Goal: Information Seeking & Learning: Learn about a topic

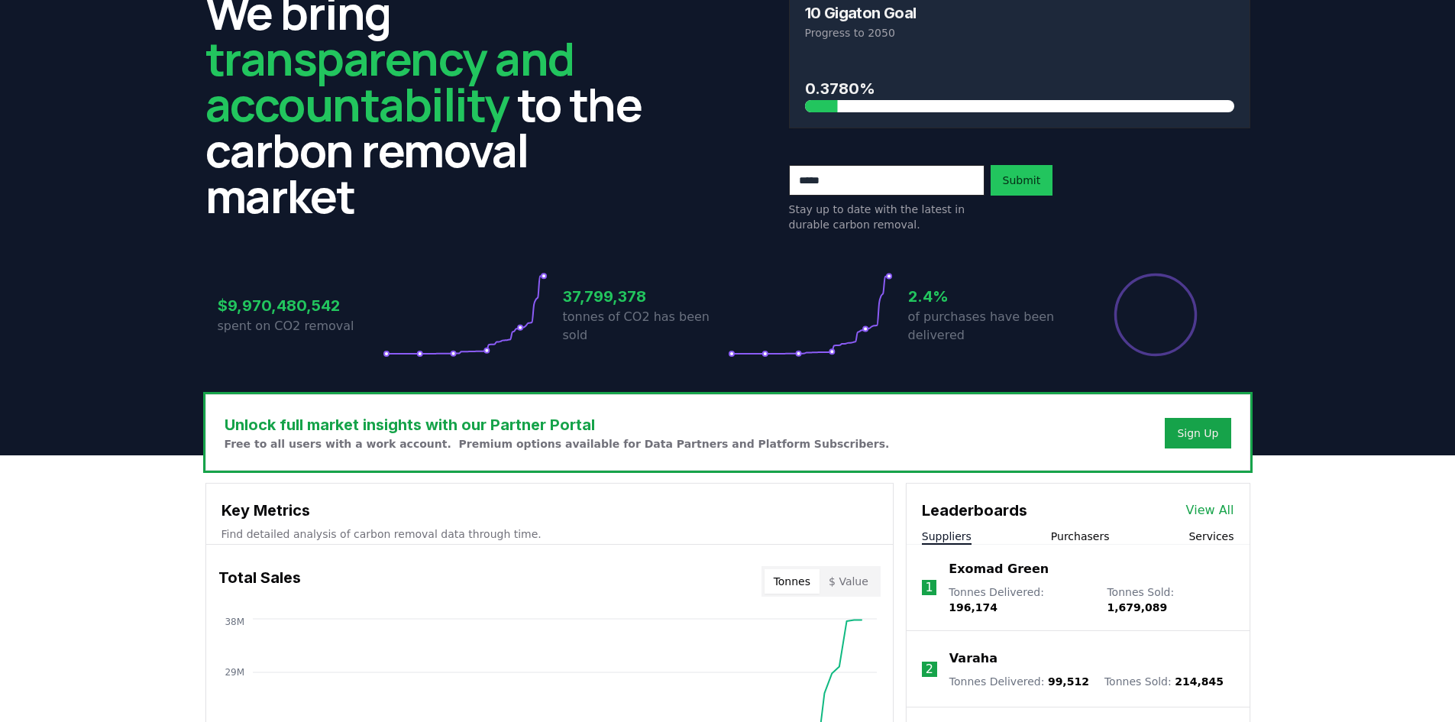
scroll to position [229, 0]
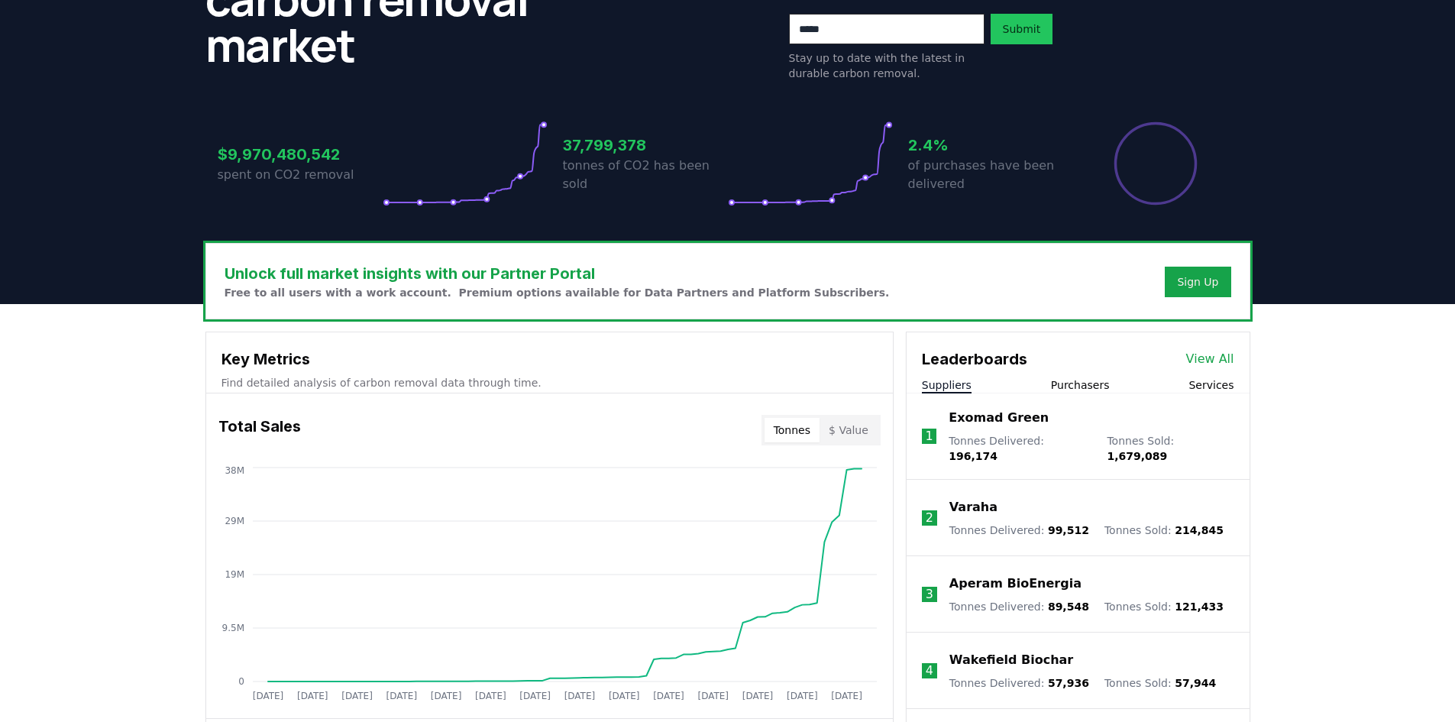
click at [1073, 384] on button "Purchasers" at bounding box center [1080, 384] width 59 height 15
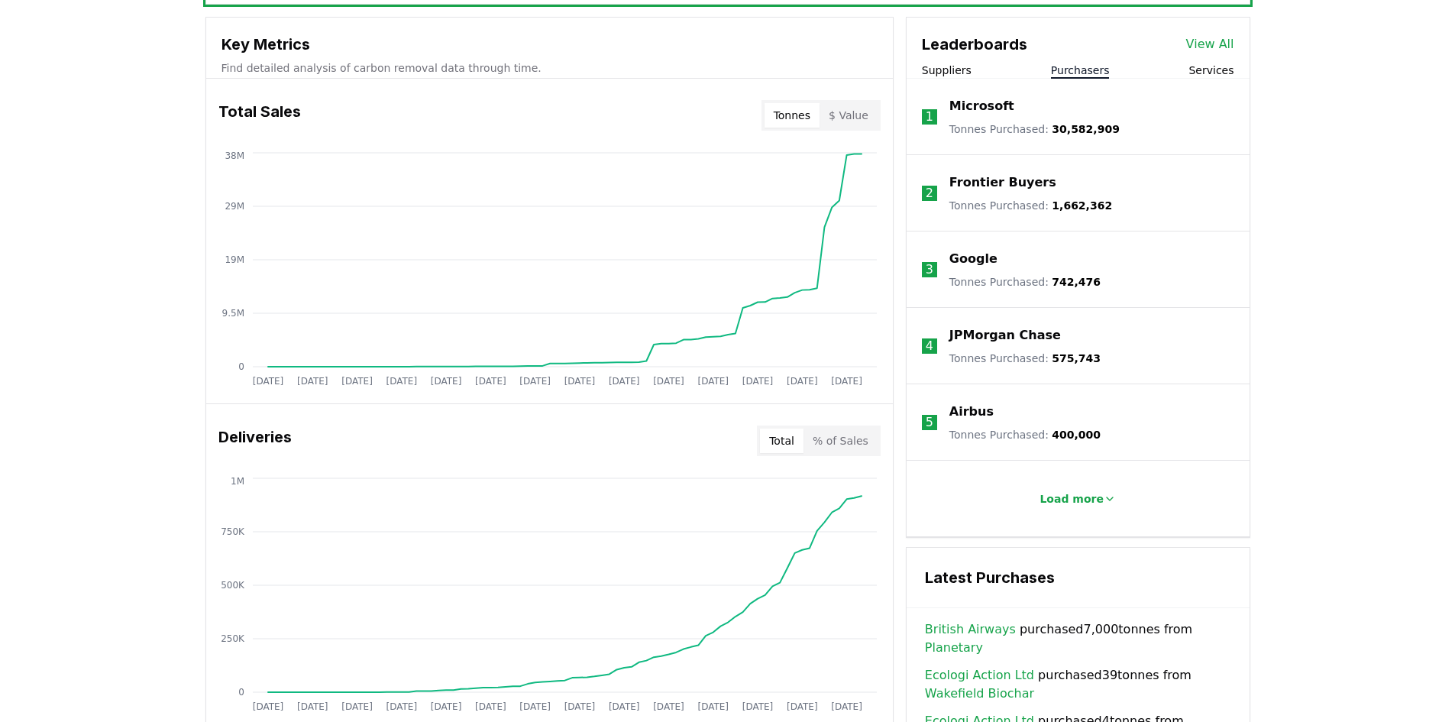
scroll to position [611, 0]
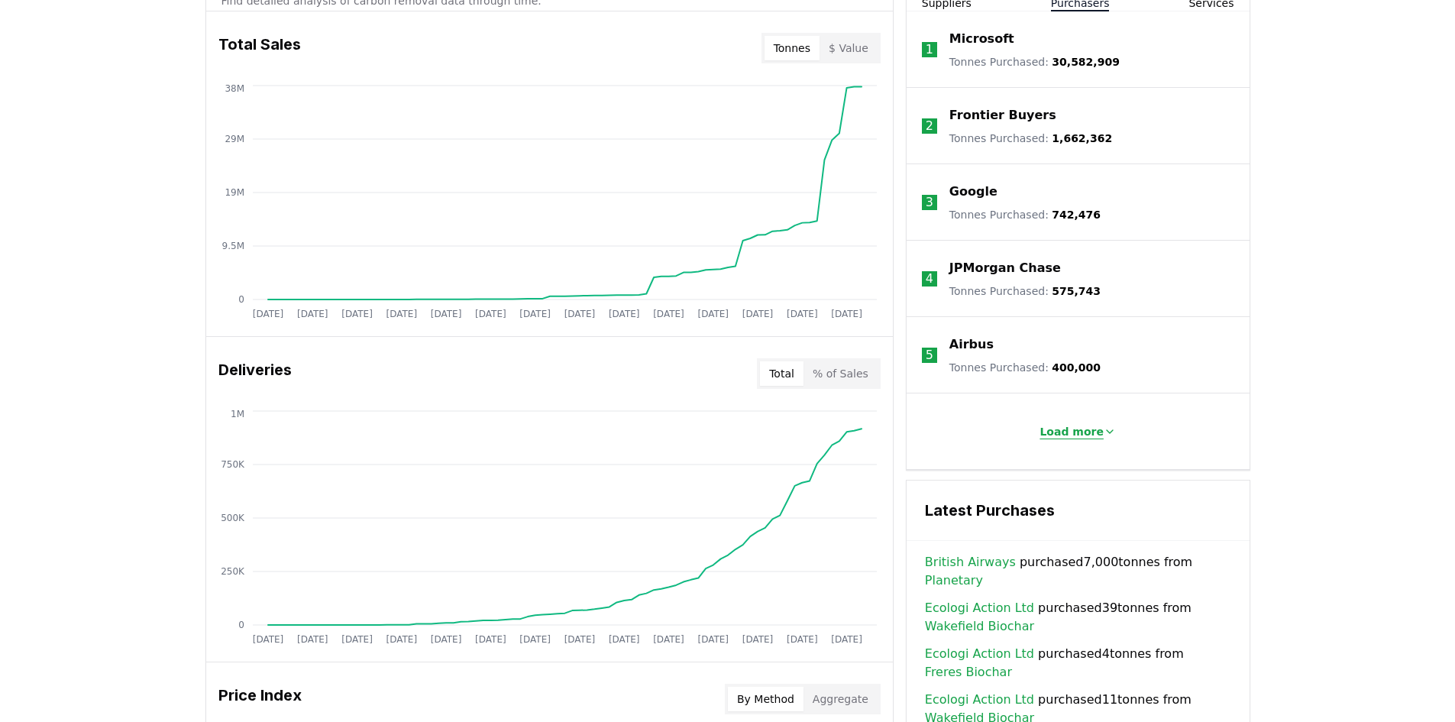
click at [1073, 439] on p "Load more" at bounding box center [1072, 431] width 64 height 15
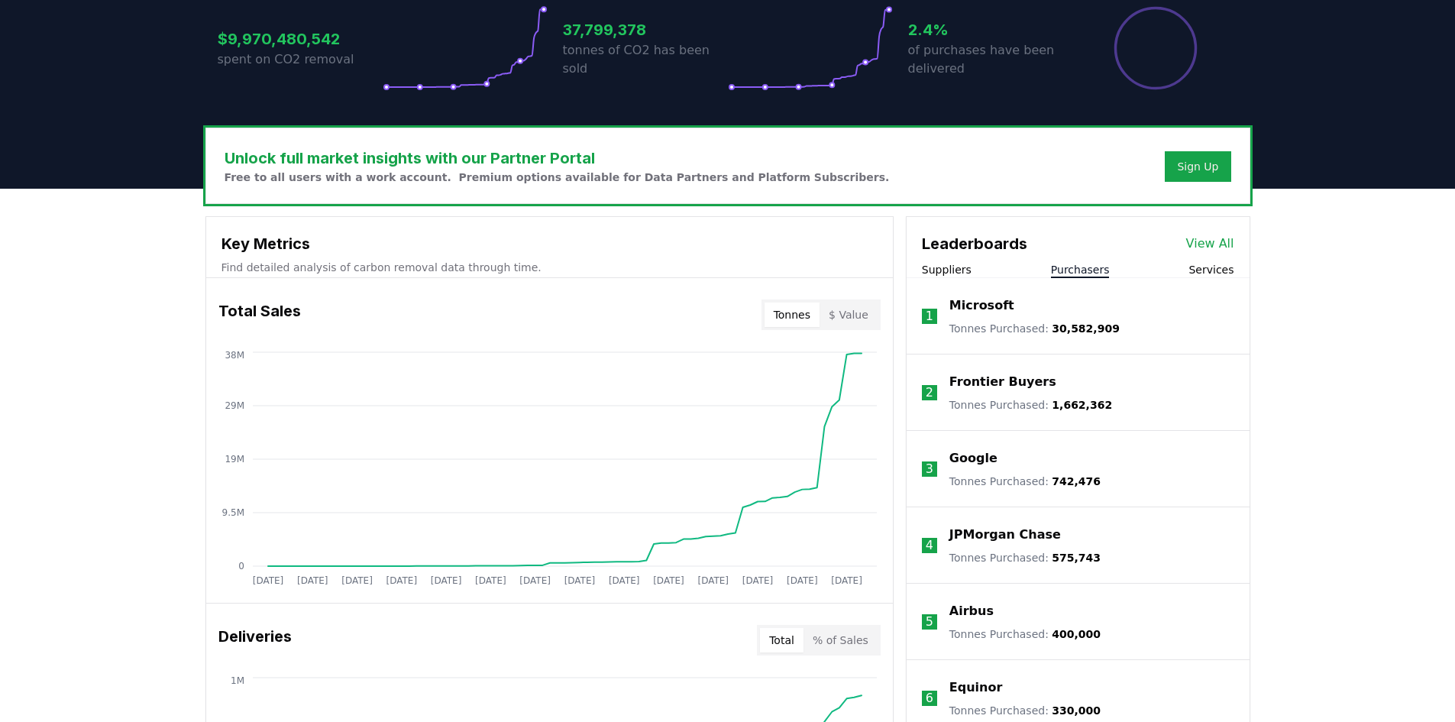
scroll to position [194, 0]
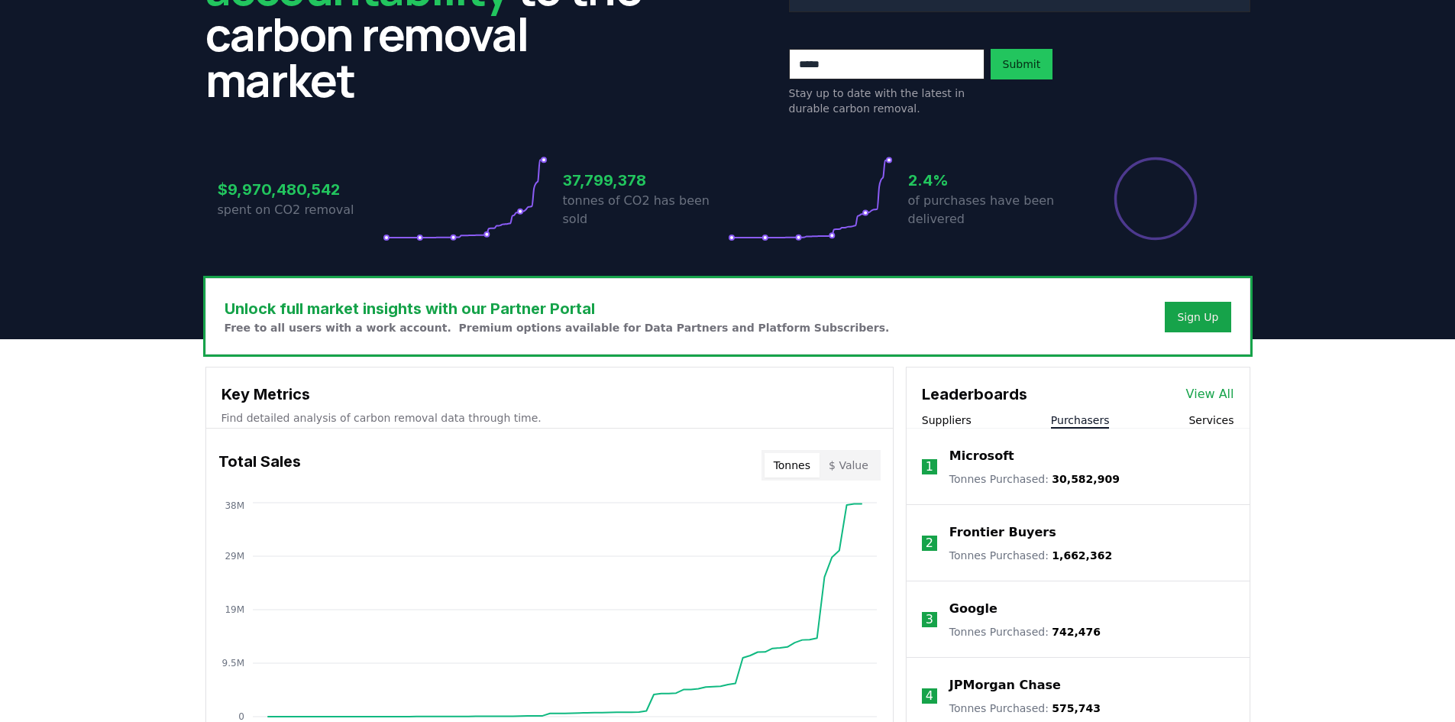
click at [1221, 381] on div "Leaderboards View All" at bounding box center [1078, 386] width 343 height 38
click at [1212, 390] on link "View All" at bounding box center [1211, 394] width 48 height 18
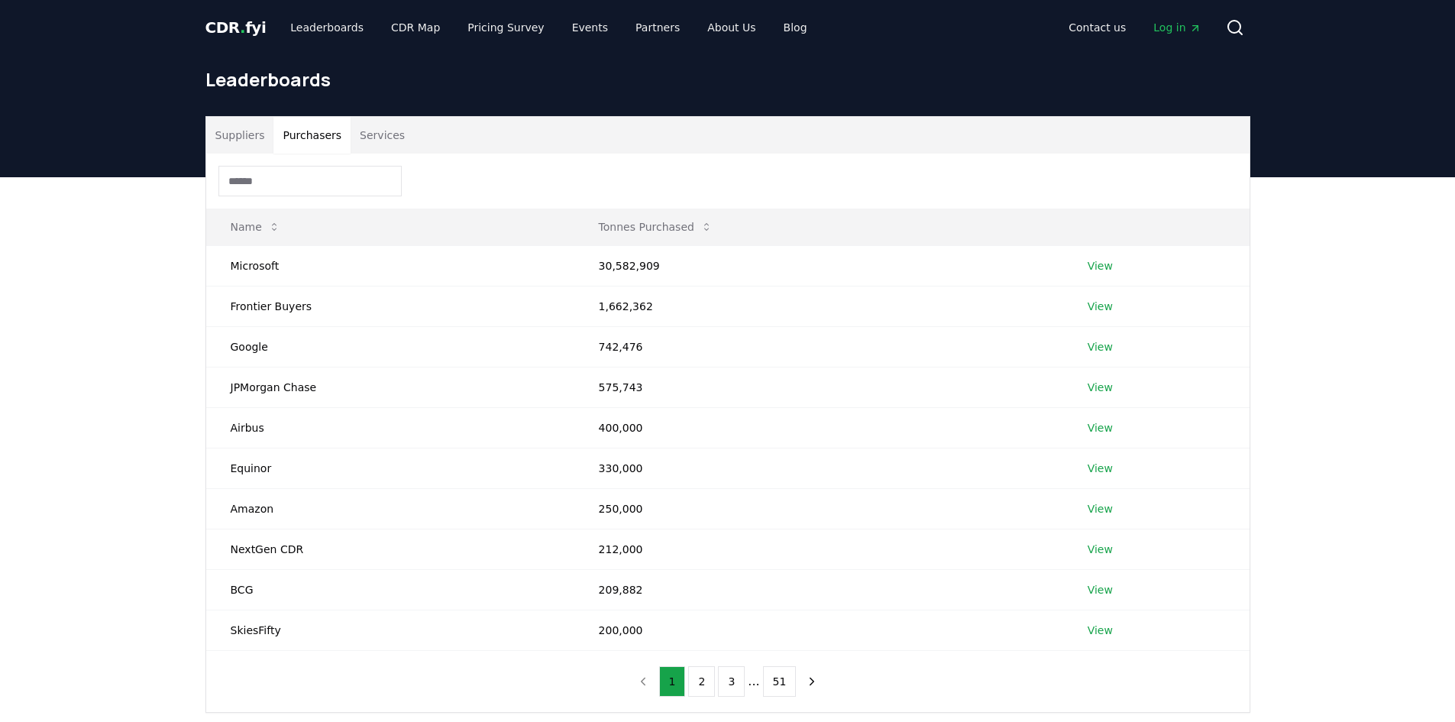
click at [318, 134] on button "Purchasers" at bounding box center [312, 135] width 77 height 37
drag, startPoint x: 296, startPoint y: 144, endPoint x: 290, endPoint y: 167, distance: 23.2
click at [295, 154] on div "Suppliers Purchasers Services Name Tonnes Purchased Microsoft 30,582,909 View F…" at bounding box center [728, 414] width 1044 height 595
click at [287, 185] on input at bounding box center [310, 181] width 183 height 31
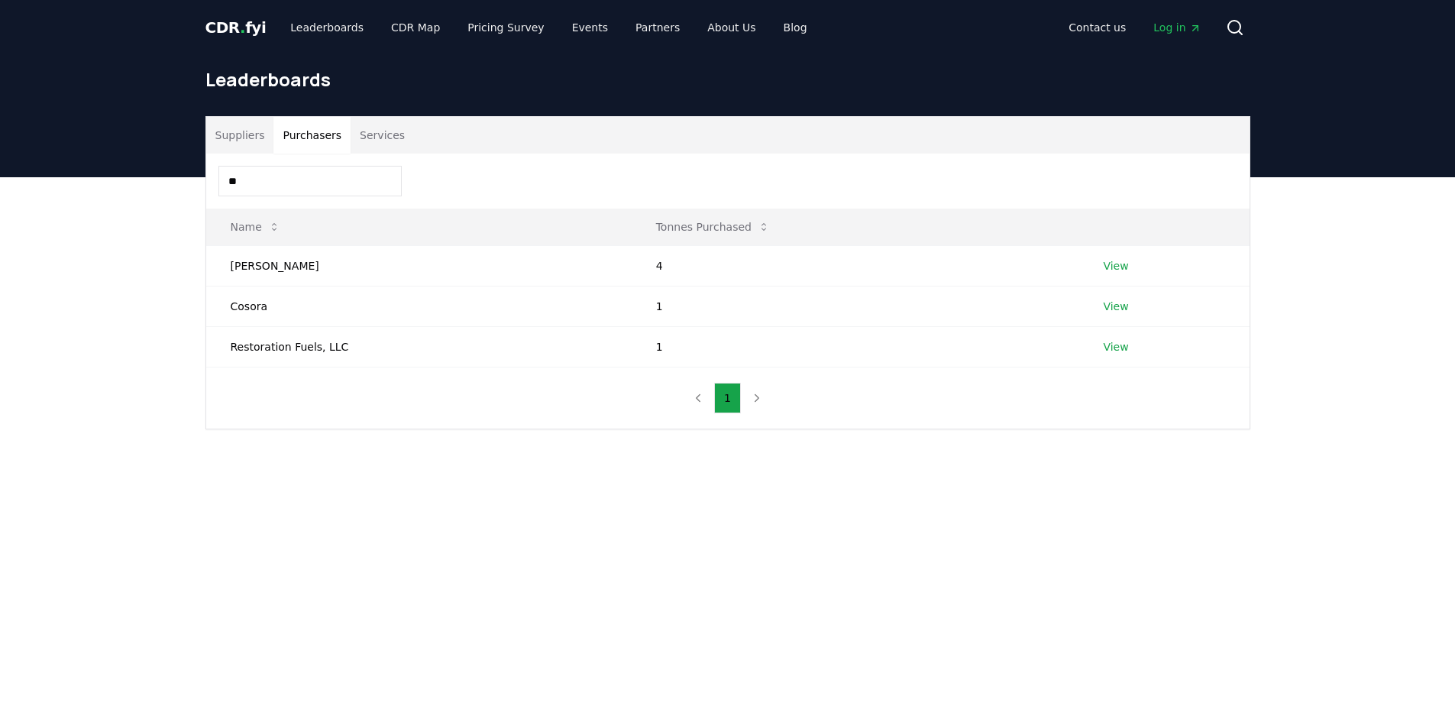
type input "*"
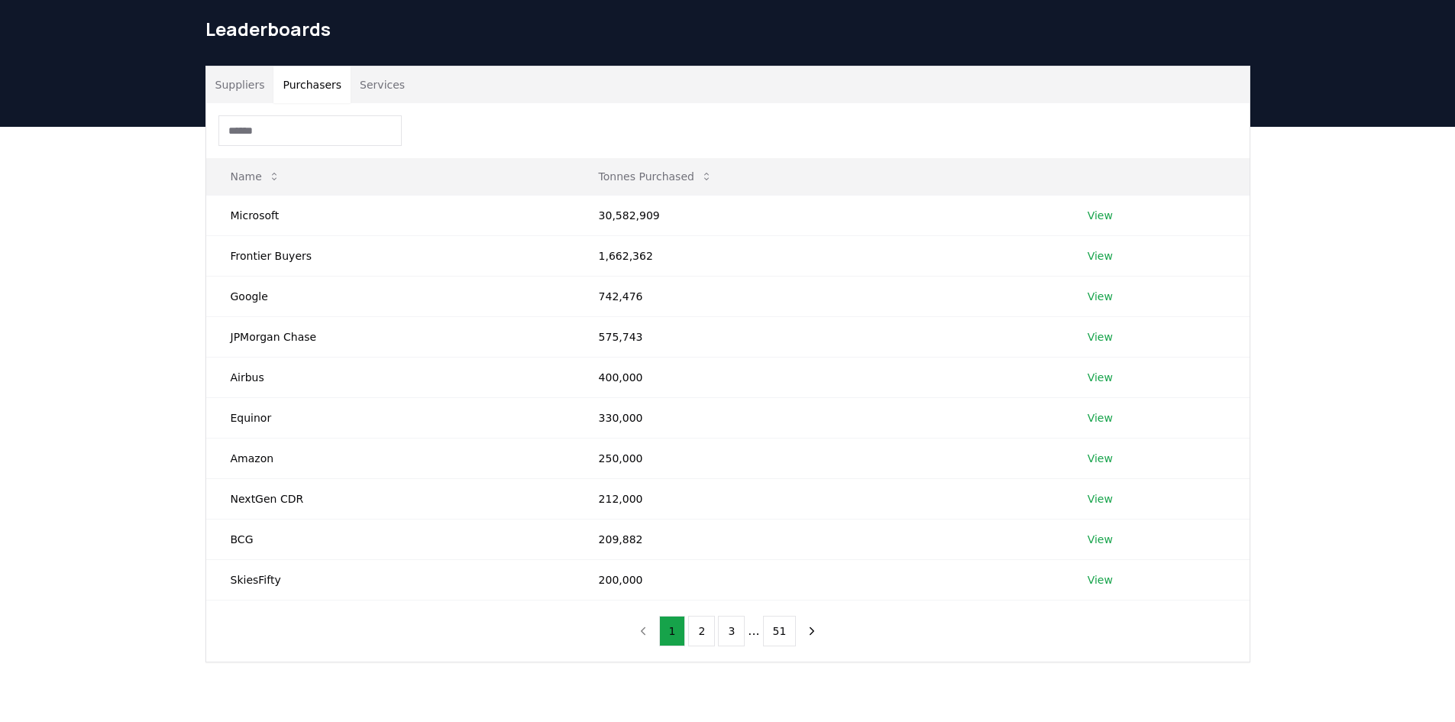
scroll to position [76, 0]
